Goal: Task Accomplishment & Management: Manage account settings

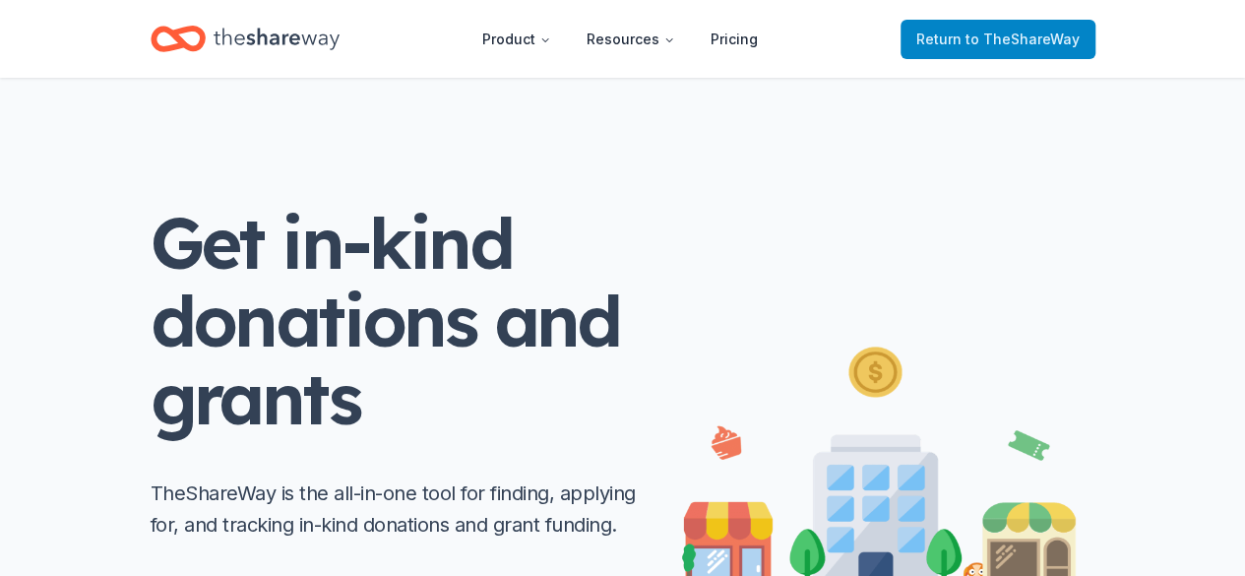
click at [976, 46] on span "to TheShareWay" at bounding box center [1023, 39] width 114 height 17
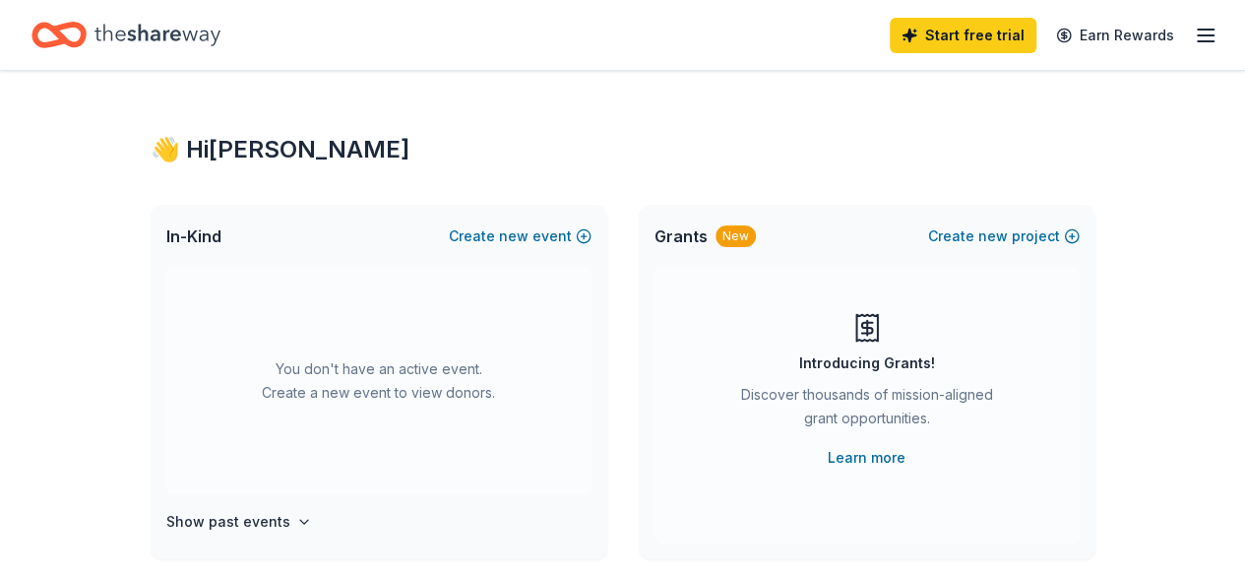
click at [1198, 35] on line "button" at bounding box center [1206, 35] width 16 height 0
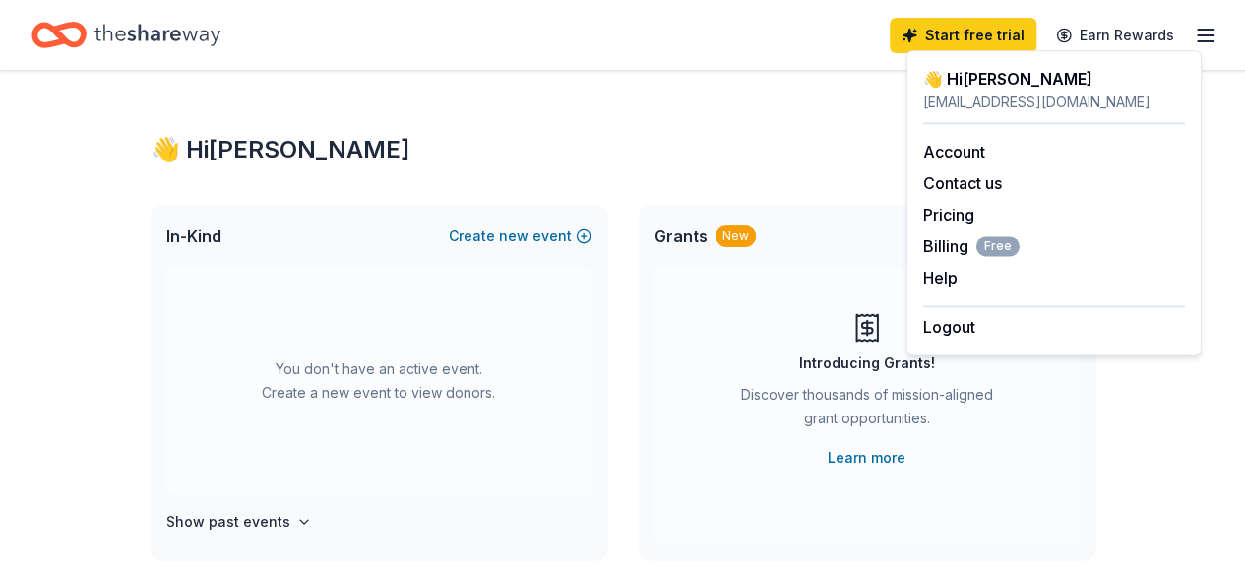
click at [1198, 35] on line "button" at bounding box center [1206, 35] width 16 height 0
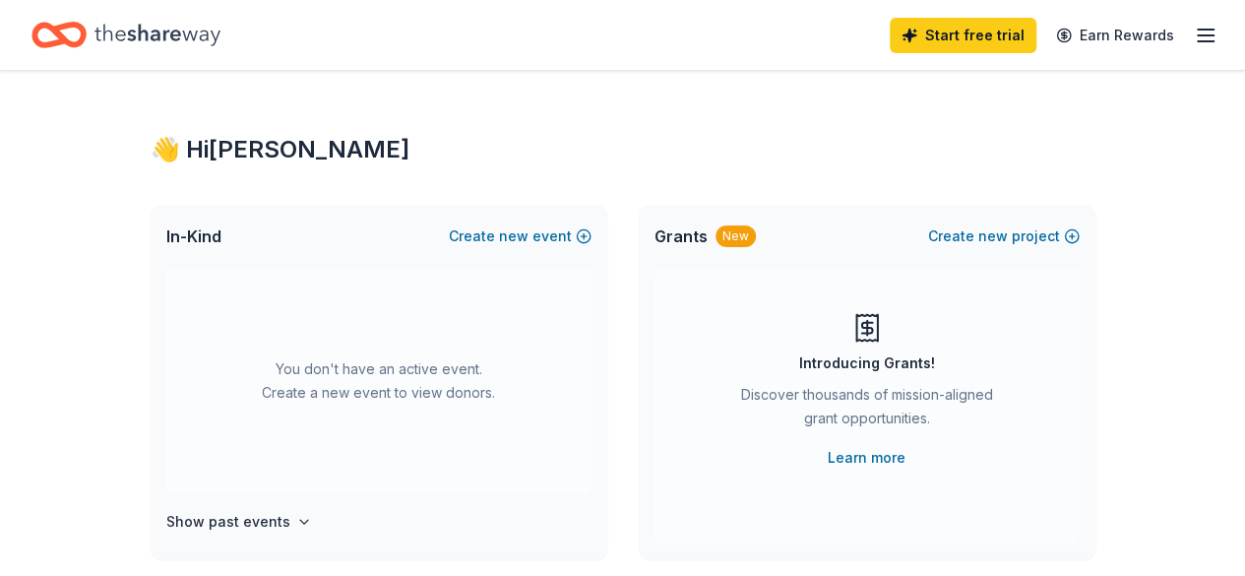
click at [1198, 35] on line "button" at bounding box center [1206, 35] width 16 height 0
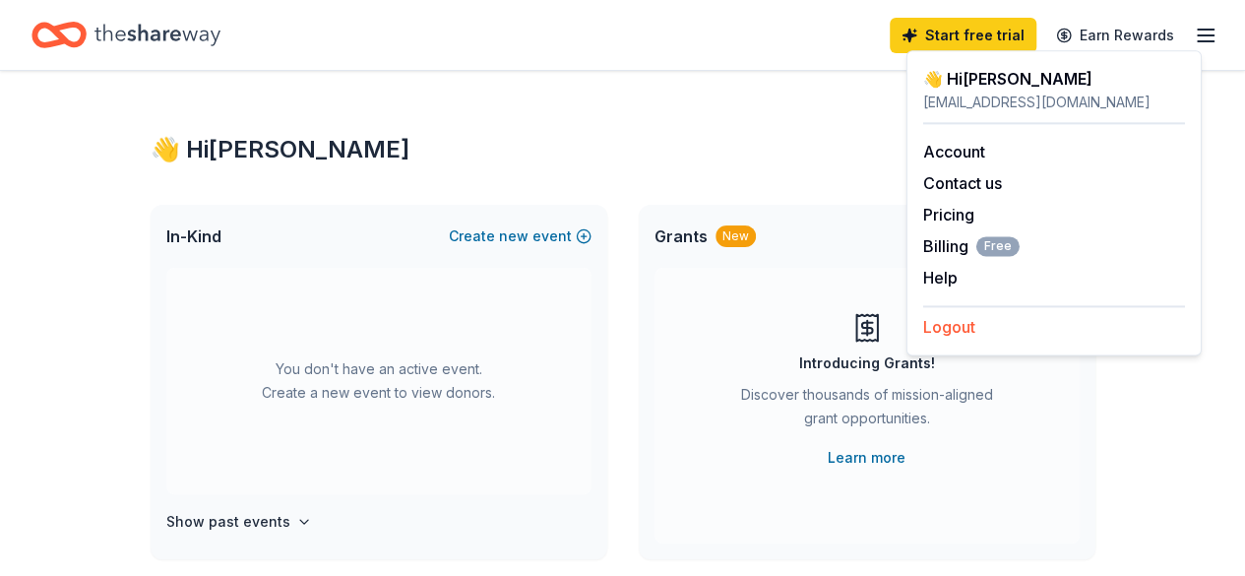
click at [961, 328] on button "Logout" at bounding box center [949, 327] width 52 height 24
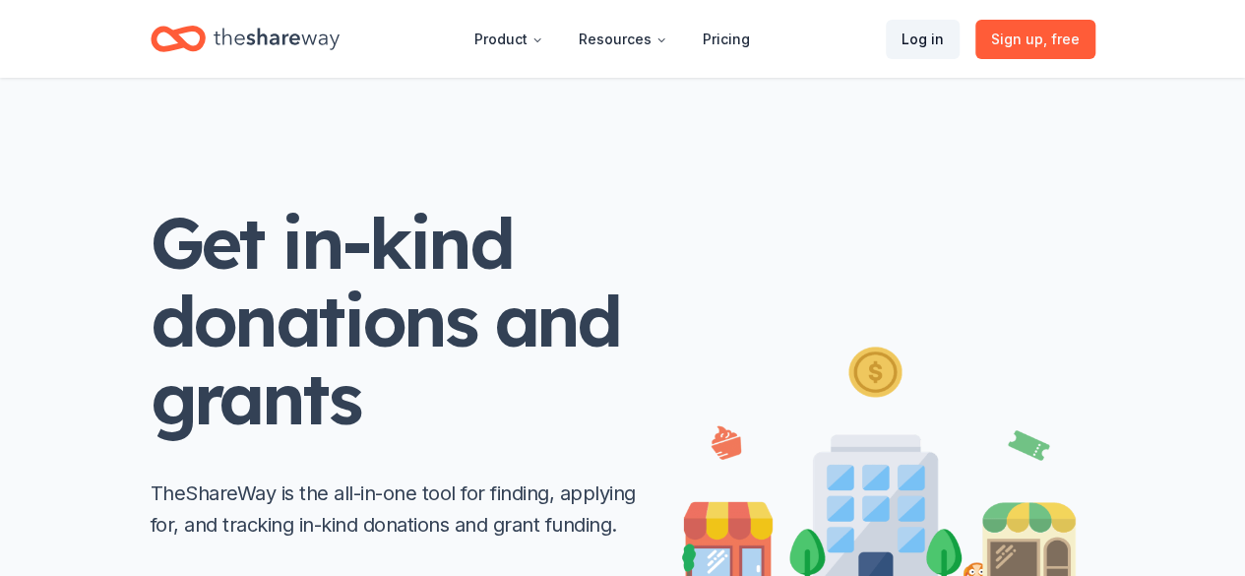
click at [936, 38] on link "Log in" at bounding box center [923, 39] width 74 height 39
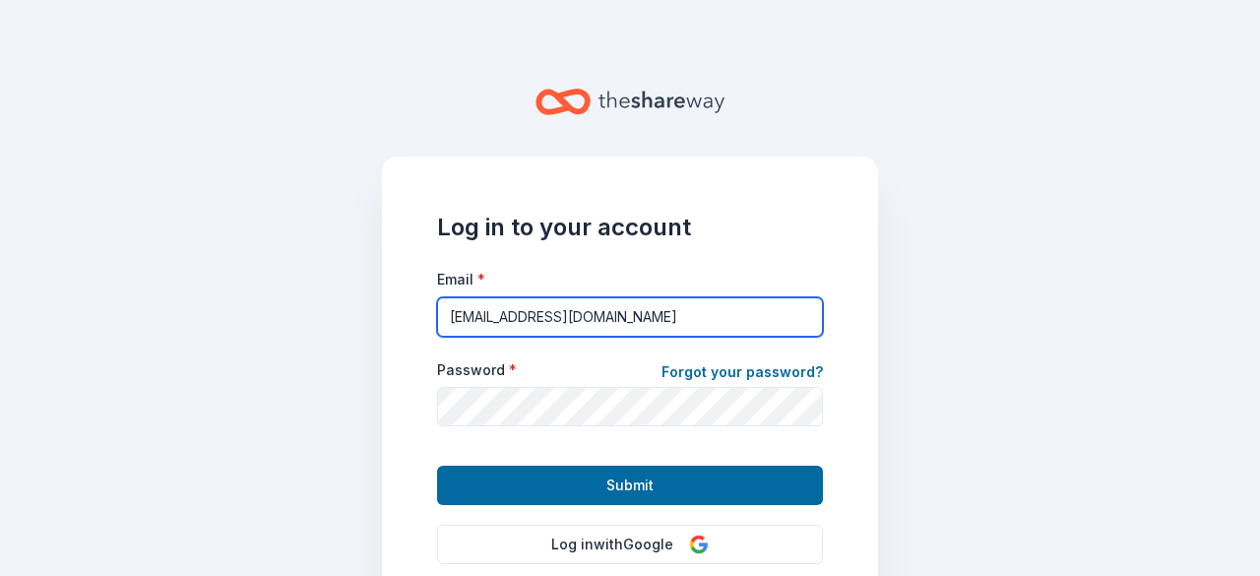
click at [687, 324] on input "[EMAIL_ADDRESS][DOMAIN_NAME]" at bounding box center [630, 316] width 386 height 39
type input "[EMAIL_ADDRESS][DOMAIN_NAME]"
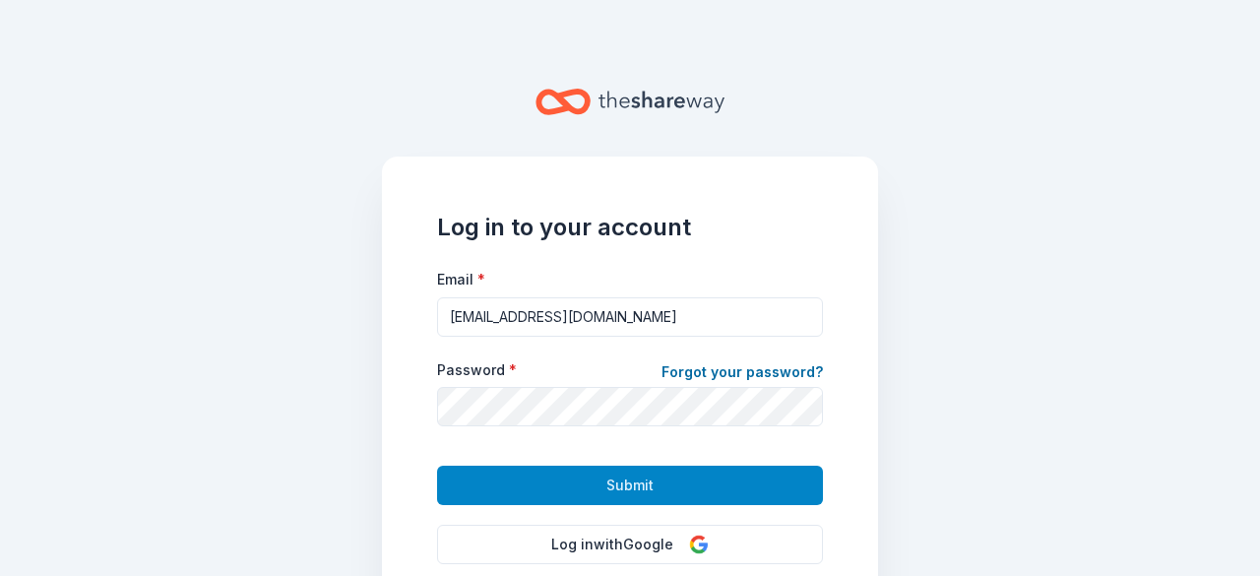
click at [591, 488] on button "Submit" at bounding box center [630, 485] width 386 height 39
